Goal: Information Seeking & Learning: Learn about a topic

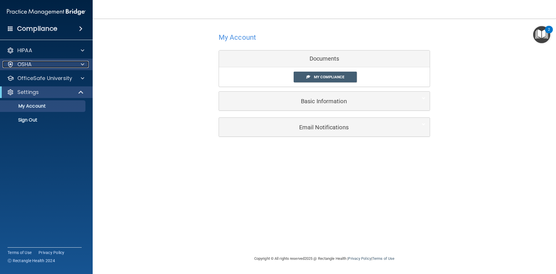
click at [75, 65] on div at bounding box center [81, 64] width 14 height 7
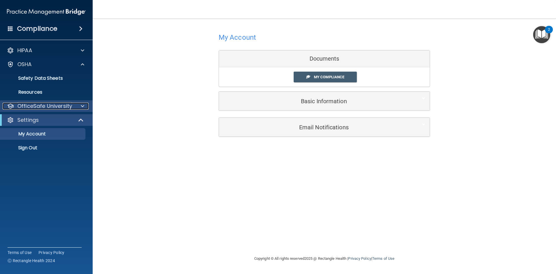
click at [68, 107] on p "OfficeSafe University" at bounding box center [44, 106] width 55 height 7
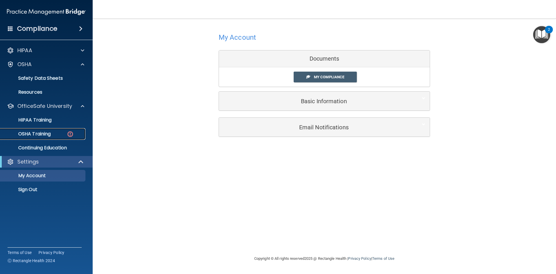
click at [47, 135] on p "OSHA Training" at bounding box center [27, 134] width 47 height 6
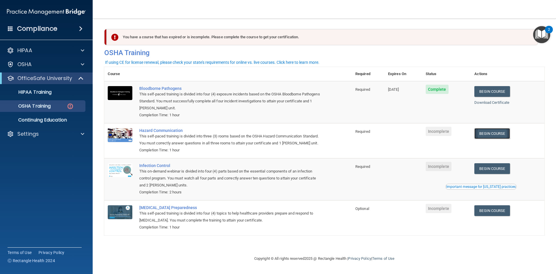
click at [496, 137] on link "Begin Course" at bounding box center [492, 133] width 35 height 11
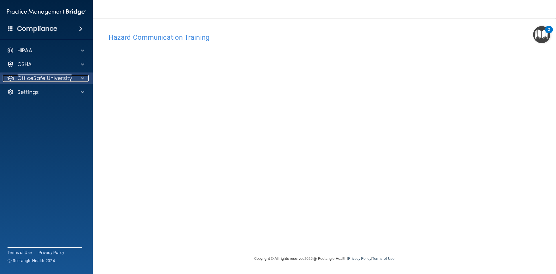
click at [83, 79] on span at bounding box center [82, 78] width 3 height 7
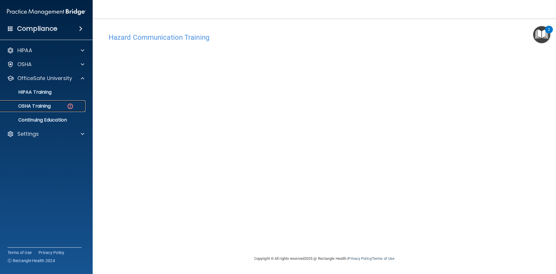
click at [68, 105] on img at bounding box center [70, 106] width 7 height 7
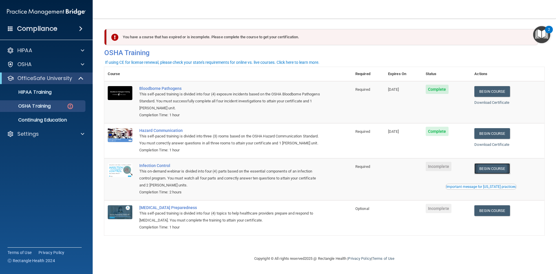
click at [490, 169] on link "Begin Course" at bounding box center [492, 168] width 35 height 11
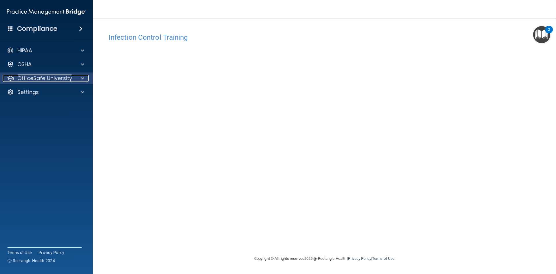
click at [68, 78] on p "OfficeSafe University" at bounding box center [44, 78] width 55 height 7
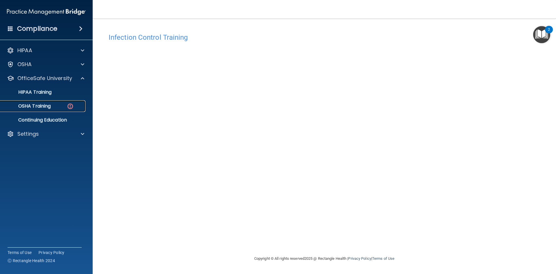
click at [66, 106] on div "OSHA Training" at bounding box center [43, 106] width 79 height 6
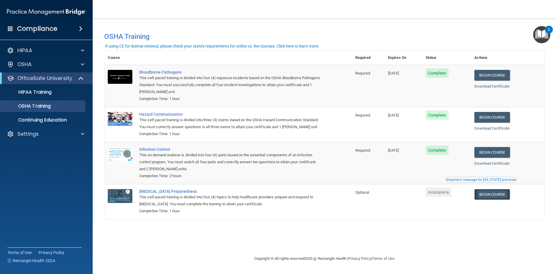
click at [498, 192] on link "Begin Course" at bounding box center [492, 194] width 35 height 11
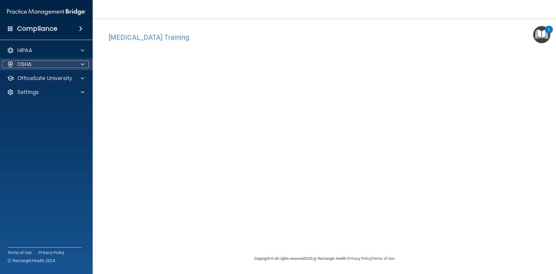
click at [78, 65] on div at bounding box center [81, 64] width 14 height 7
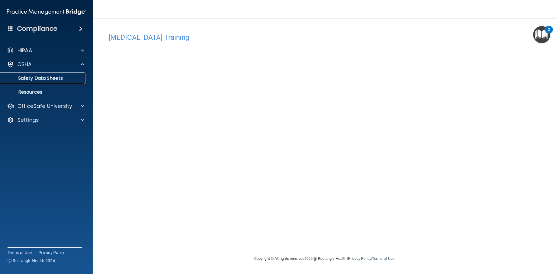
click at [59, 77] on p "Safety Data Sheets" at bounding box center [43, 78] width 79 height 6
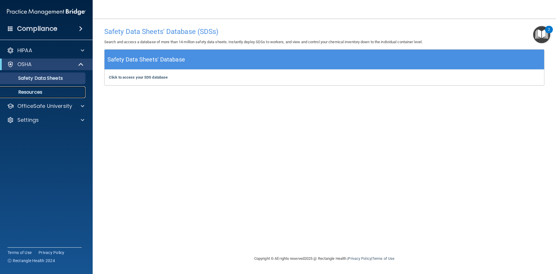
click at [39, 93] on p "Resources" at bounding box center [43, 92] width 79 height 6
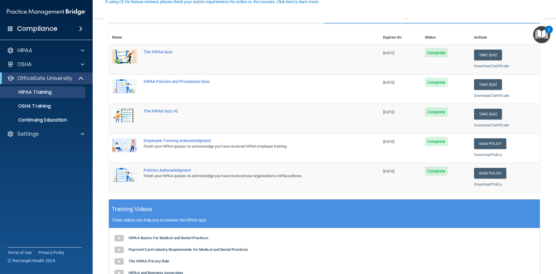
scroll to position [58, 0]
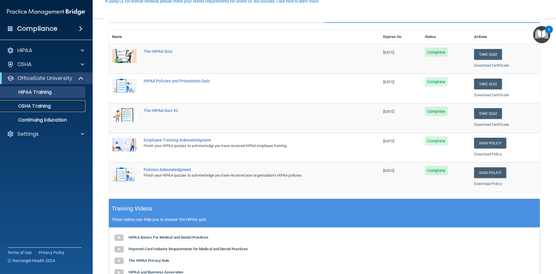
click at [35, 109] on p "OSHA Training" at bounding box center [27, 106] width 47 height 6
